Goal: Find specific page/section: Find specific page/section

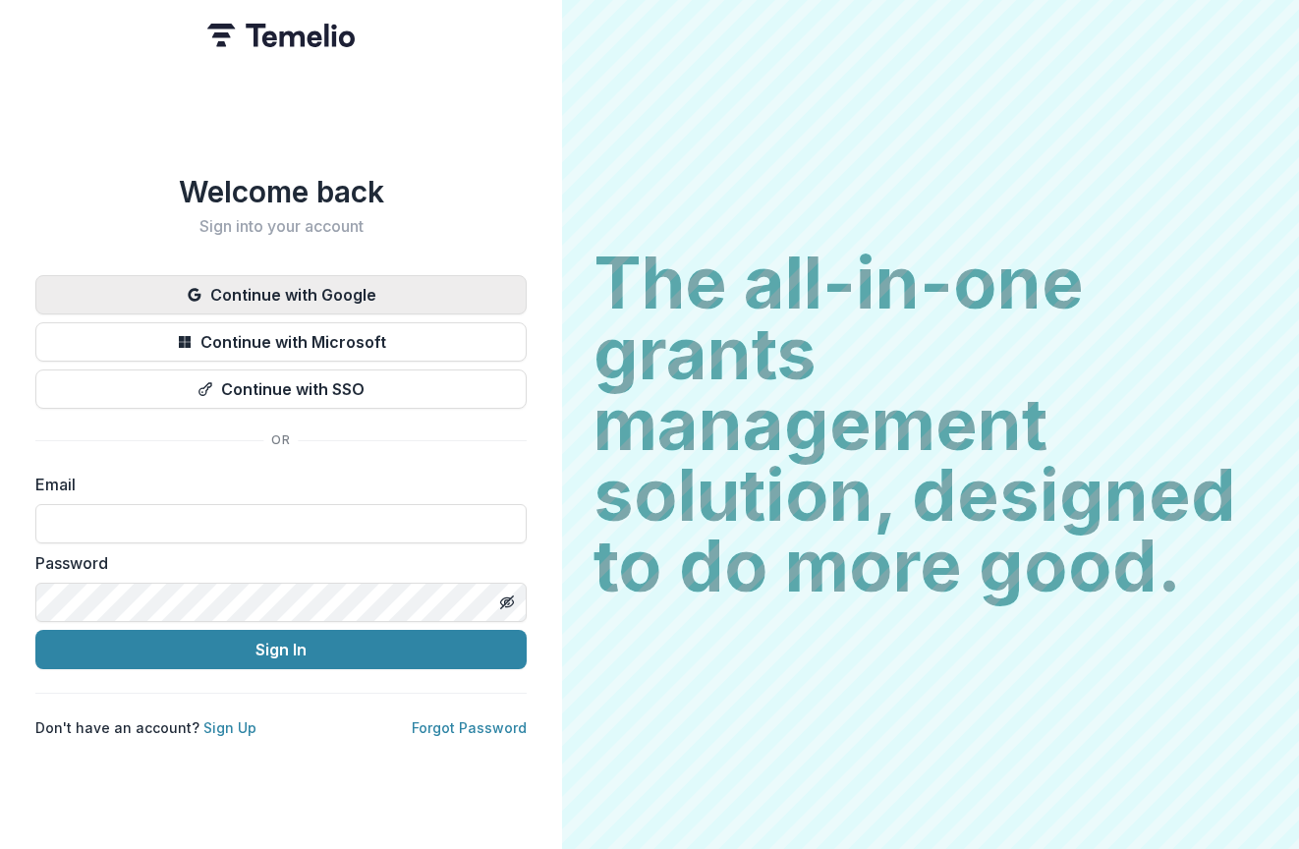
click at [310, 281] on button "Continue with Google" at bounding box center [280, 294] width 491 height 39
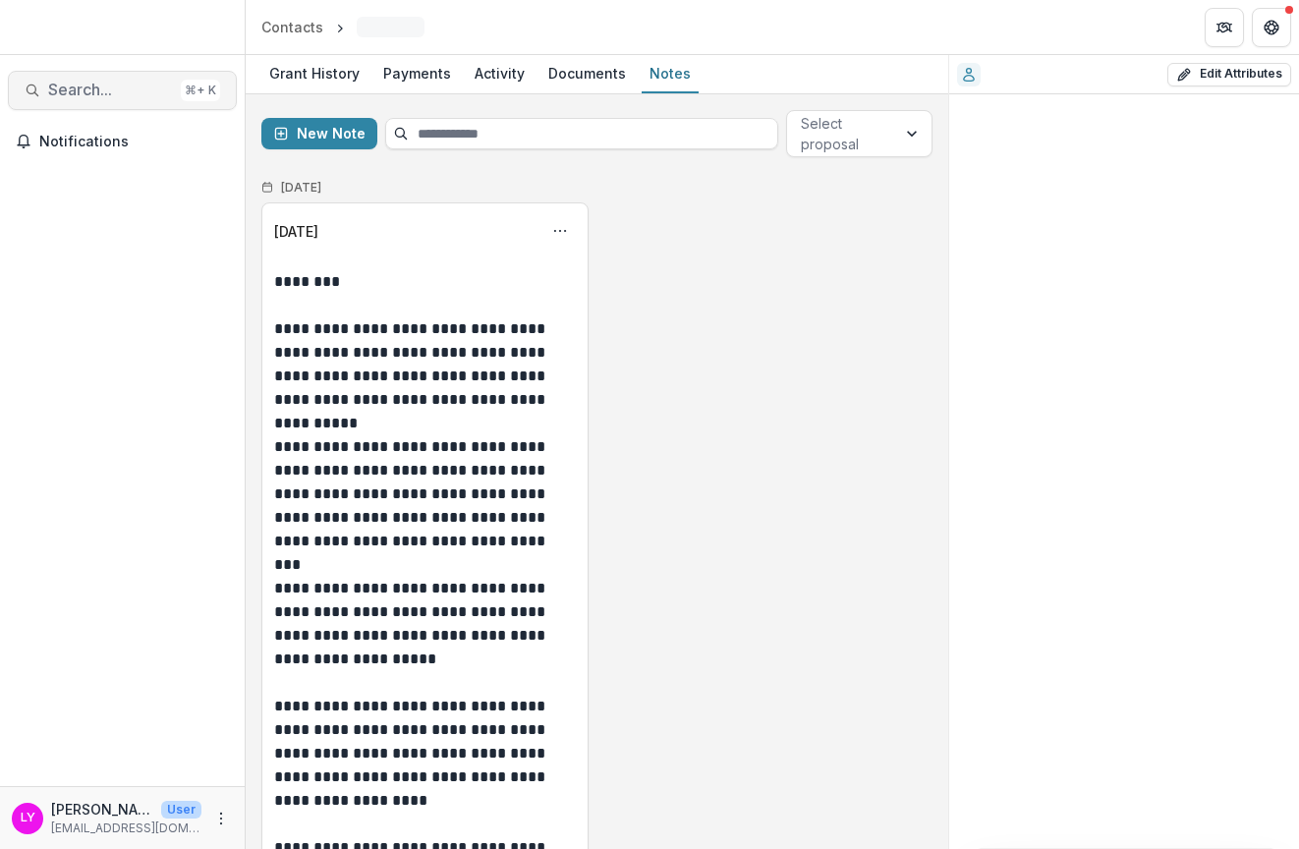
click at [93, 95] on span "Search..." at bounding box center [110, 90] width 125 height 19
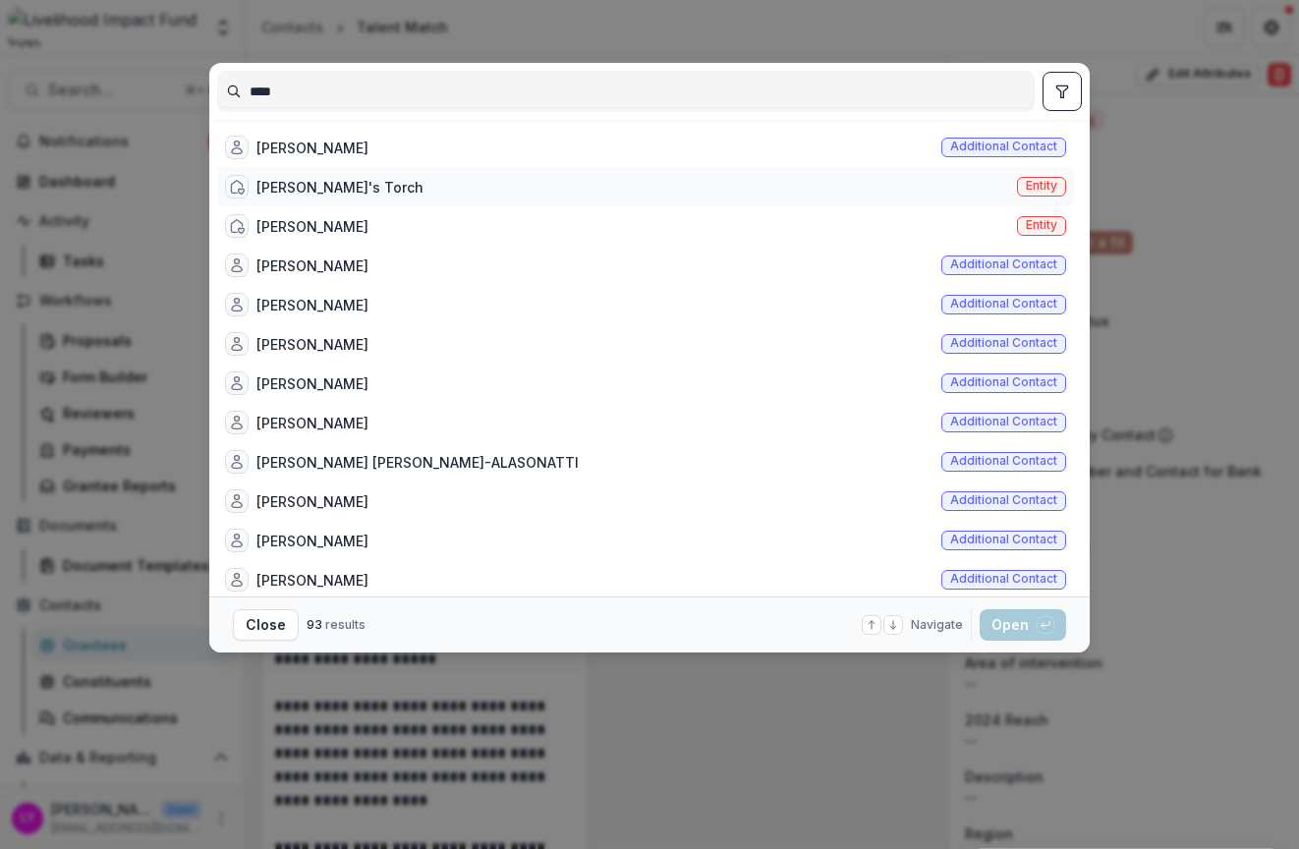
type input "****"
click at [269, 185] on div "[PERSON_NAME]'s Torch" at bounding box center [339, 187] width 167 height 21
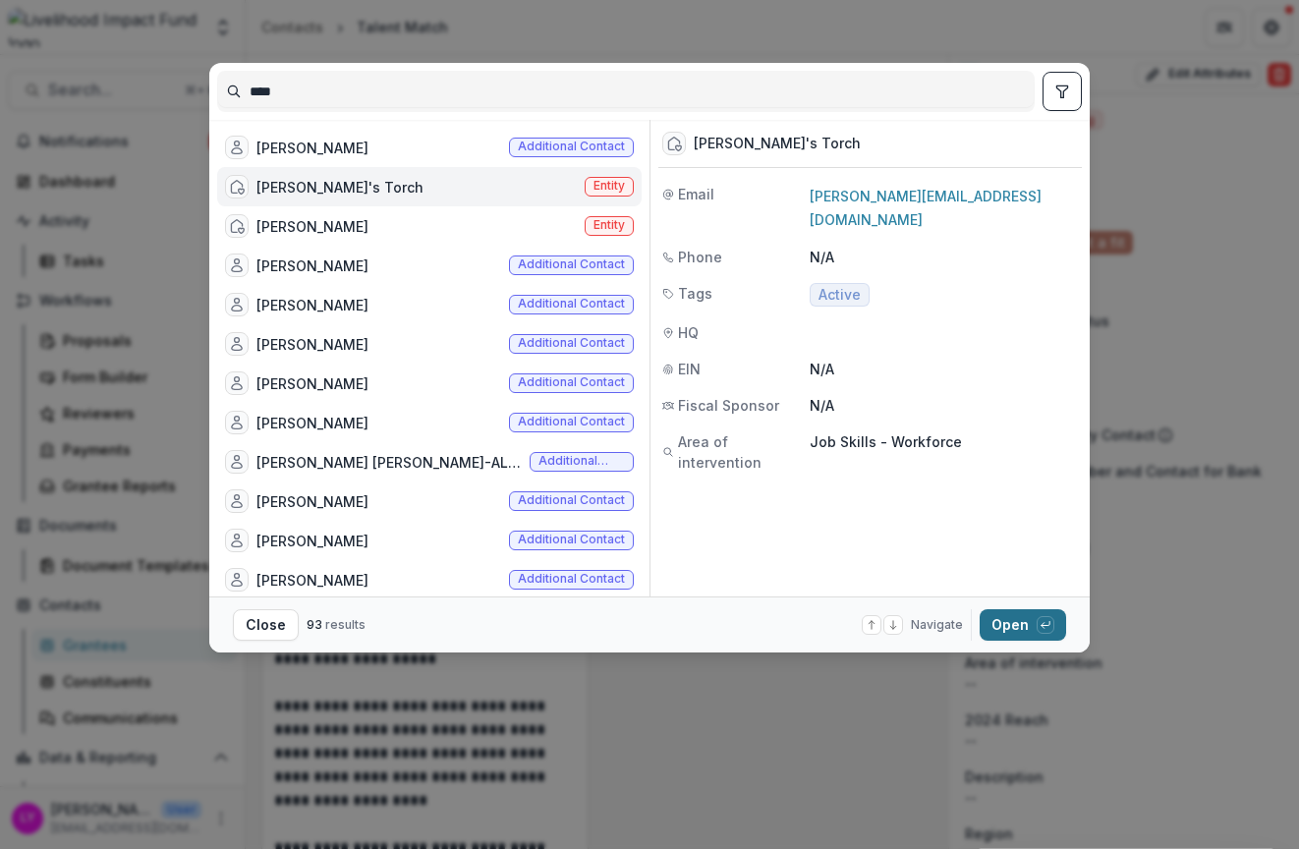
click at [1001, 635] on button "Open with enter key" at bounding box center [1022, 624] width 86 height 31
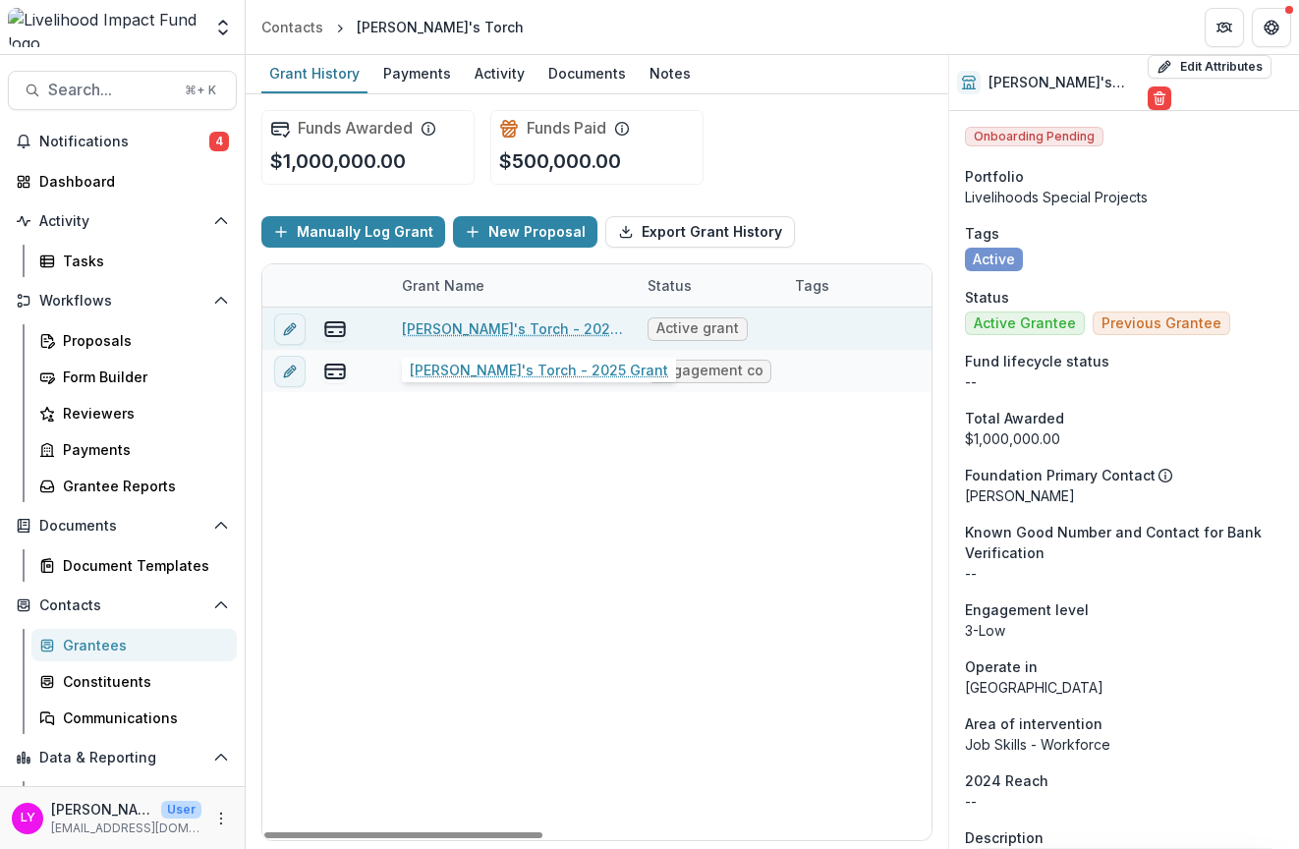
click at [518, 334] on link "[PERSON_NAME]'s Torch - 2025 Grant" at bounding box center [513, 328] width 222 height 21
